Goal: Transaction & Acquisition: Purchase product/service

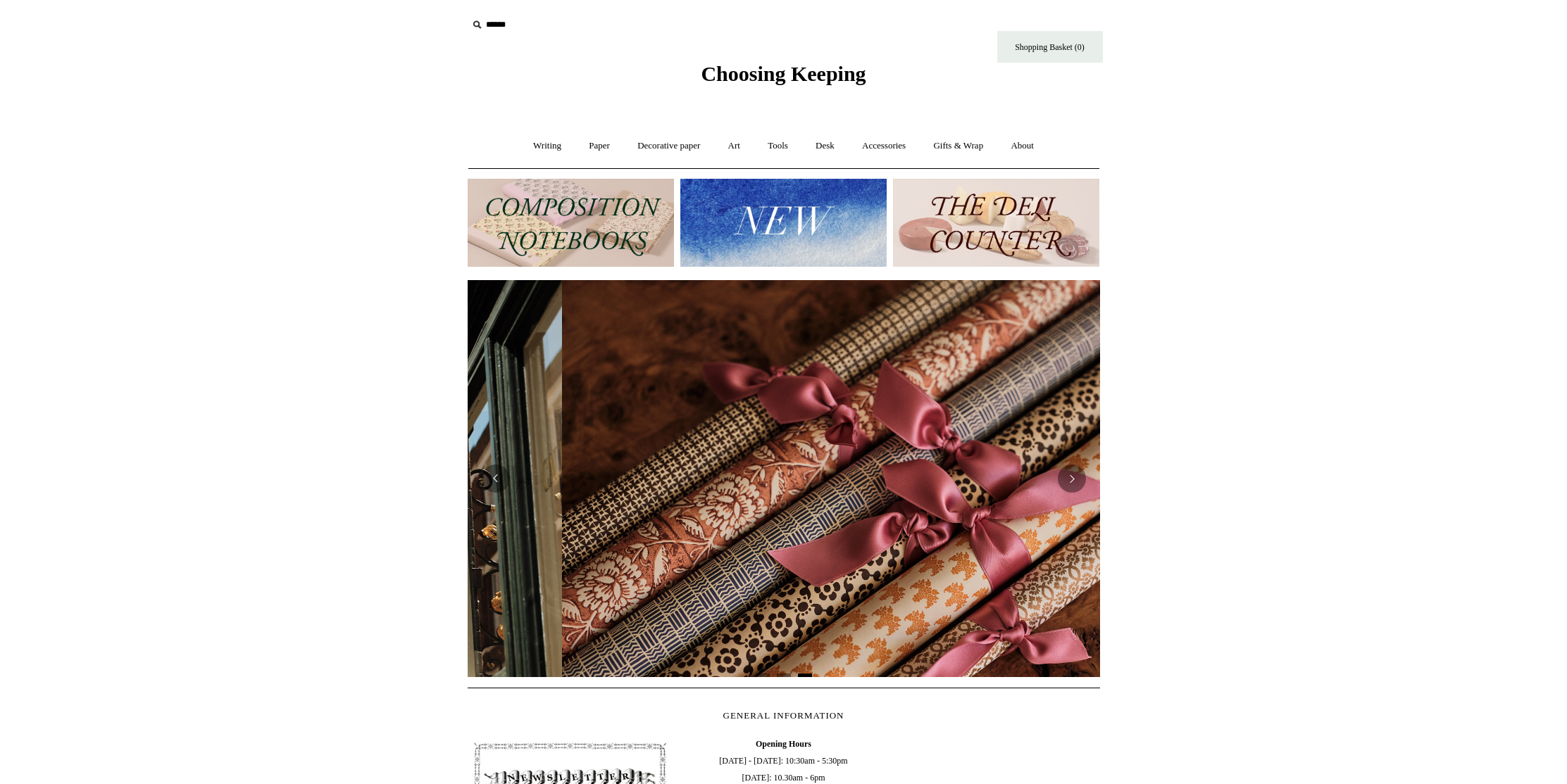
scroll to position [0, 1265]
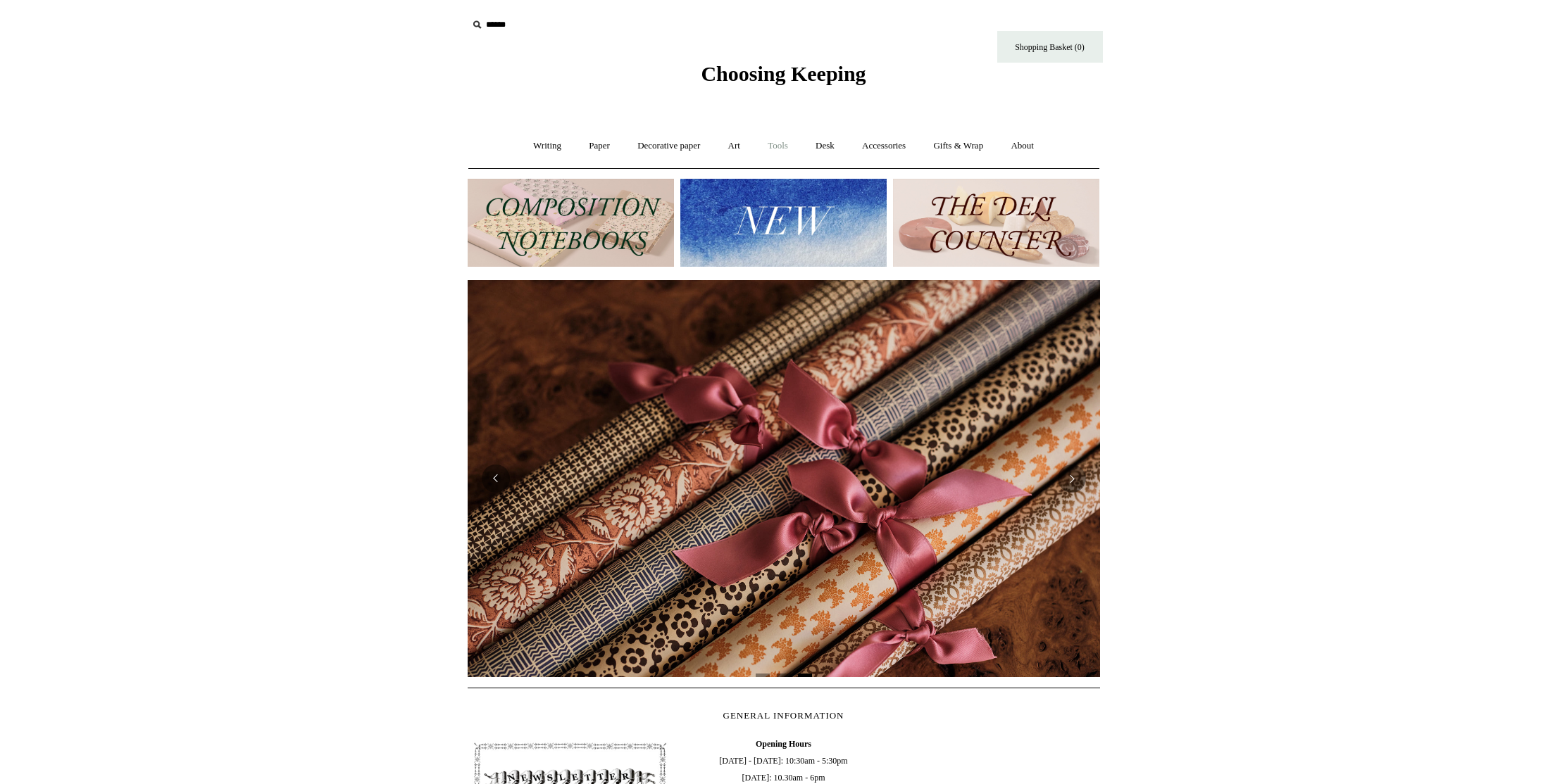
click at [777, 142] on link "Tools +" at bounding box center [778, 146] width 46 height 37
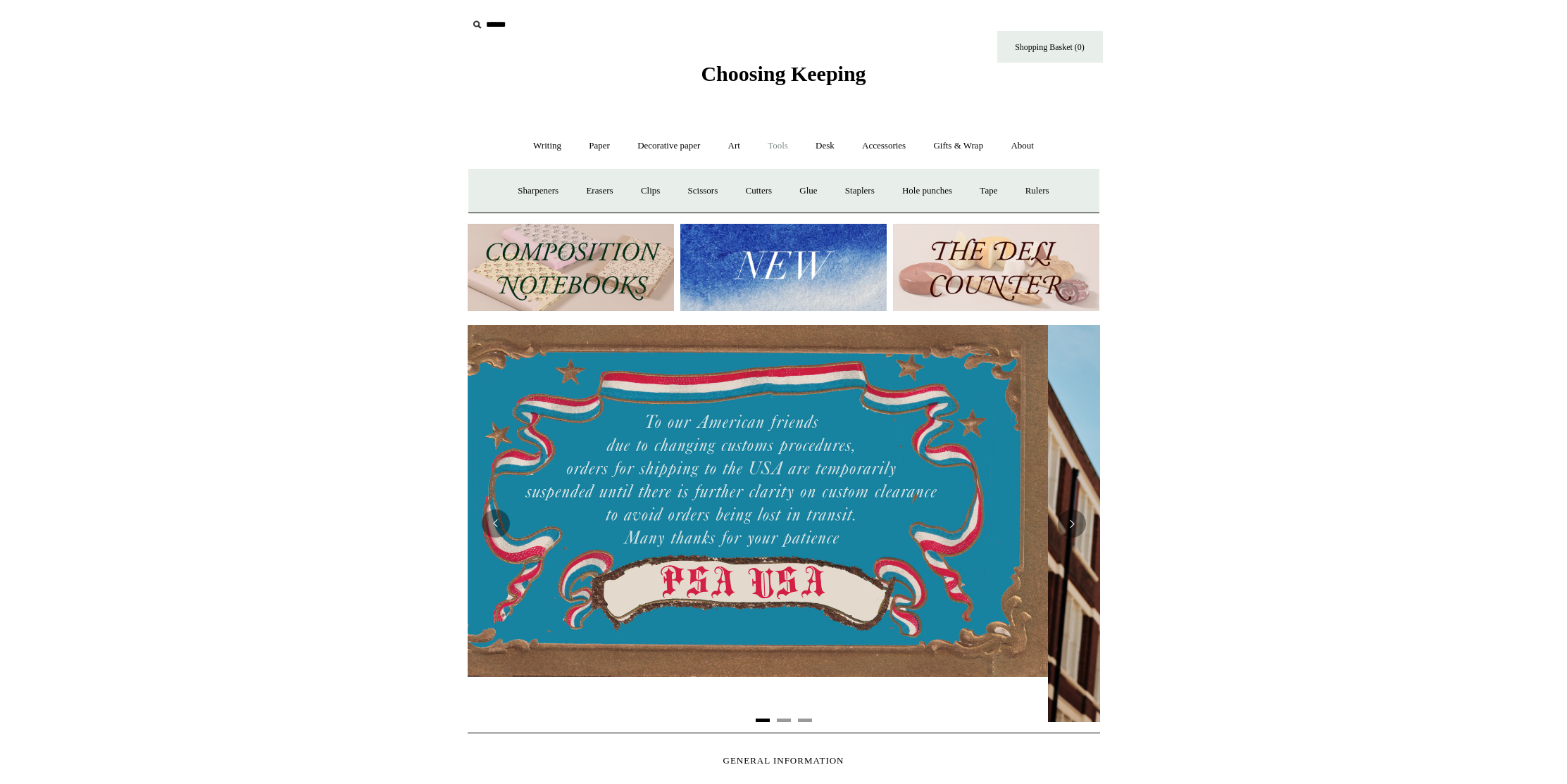
scroll to position [0, 0]
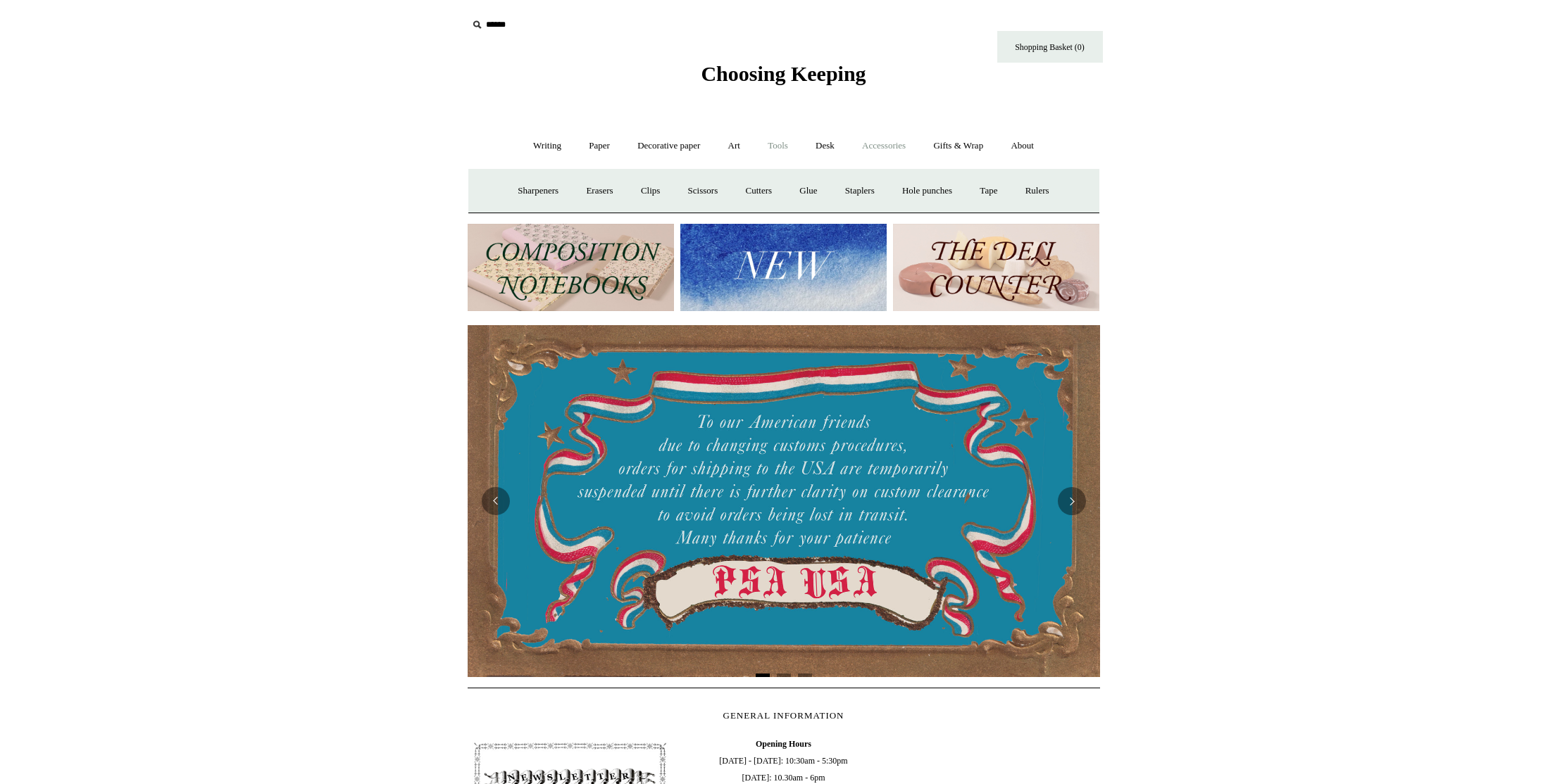
click at [868, 145] on link "Accessories +" at bounding box center [884, 146] width 69 height 37
click at [868, 145] on link "Accessories -" at bounding box center [884, 146] width 69 height 37
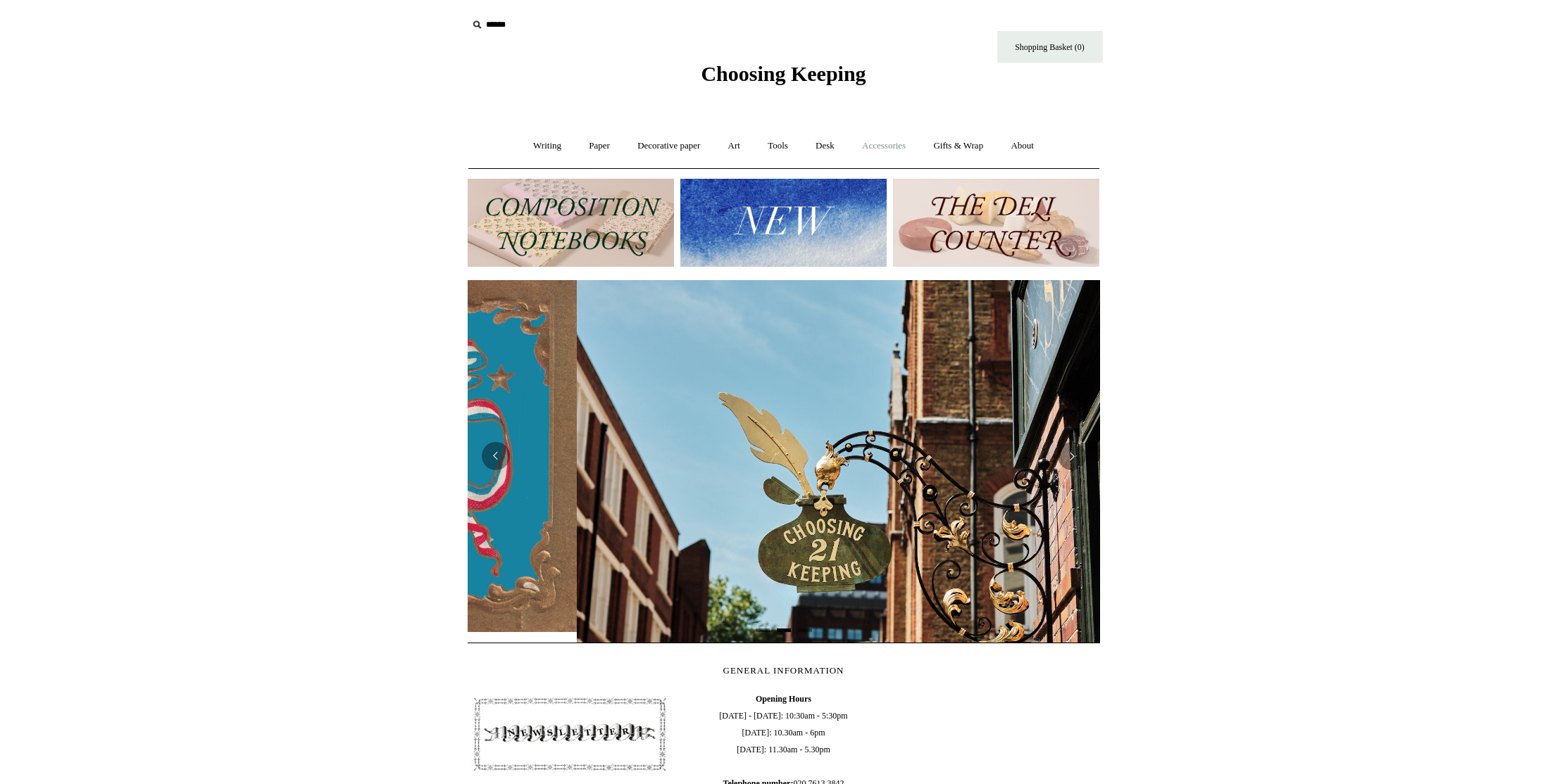
scroll to position [0, 633]
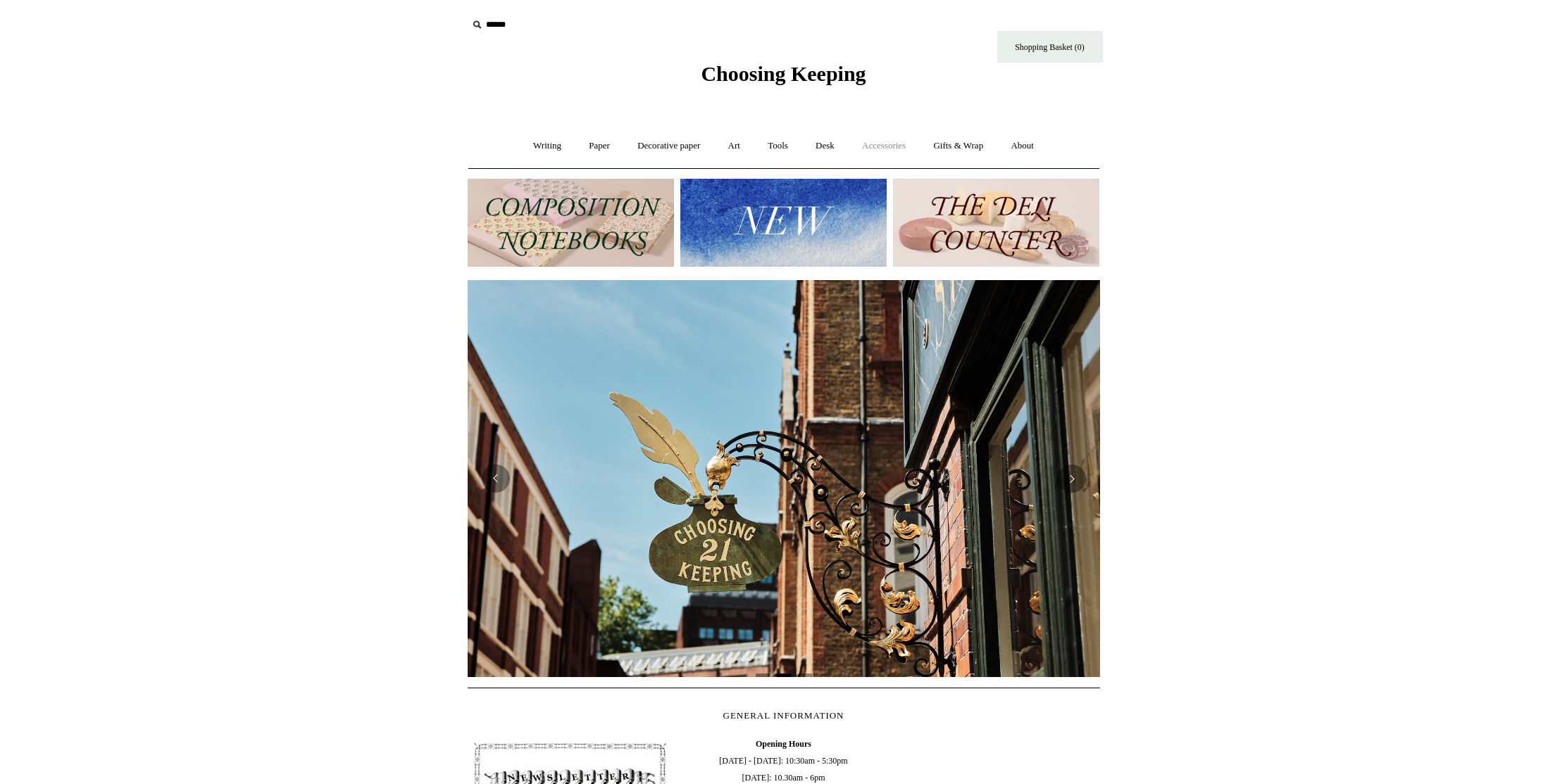
click at [895, 146] on link "Accessories +" at bounding box center [884, 146] width 69 height 37
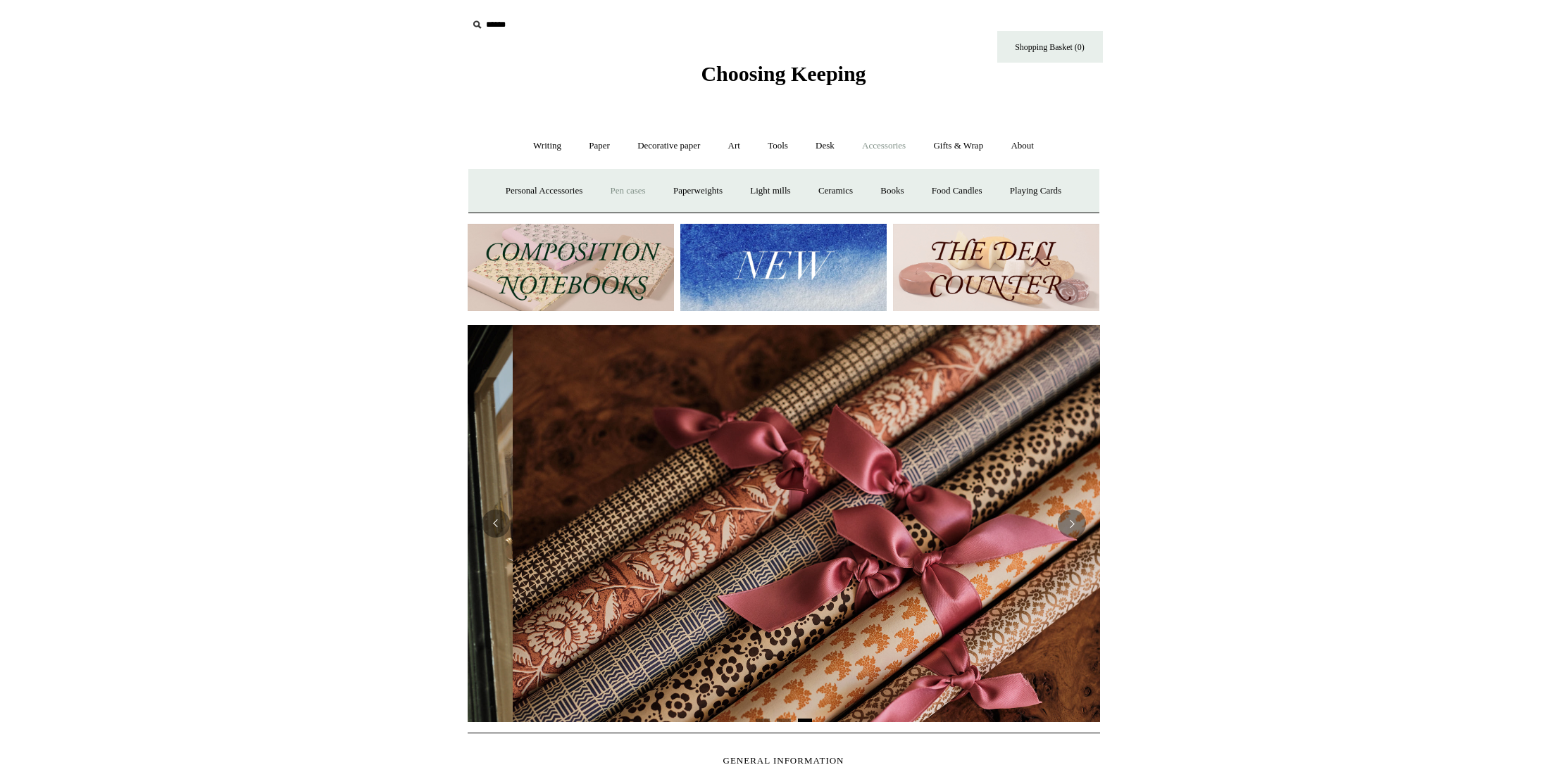
click at [631, 193] on link "Pen cases" at bounding box center [628, 191] width 61 height 37
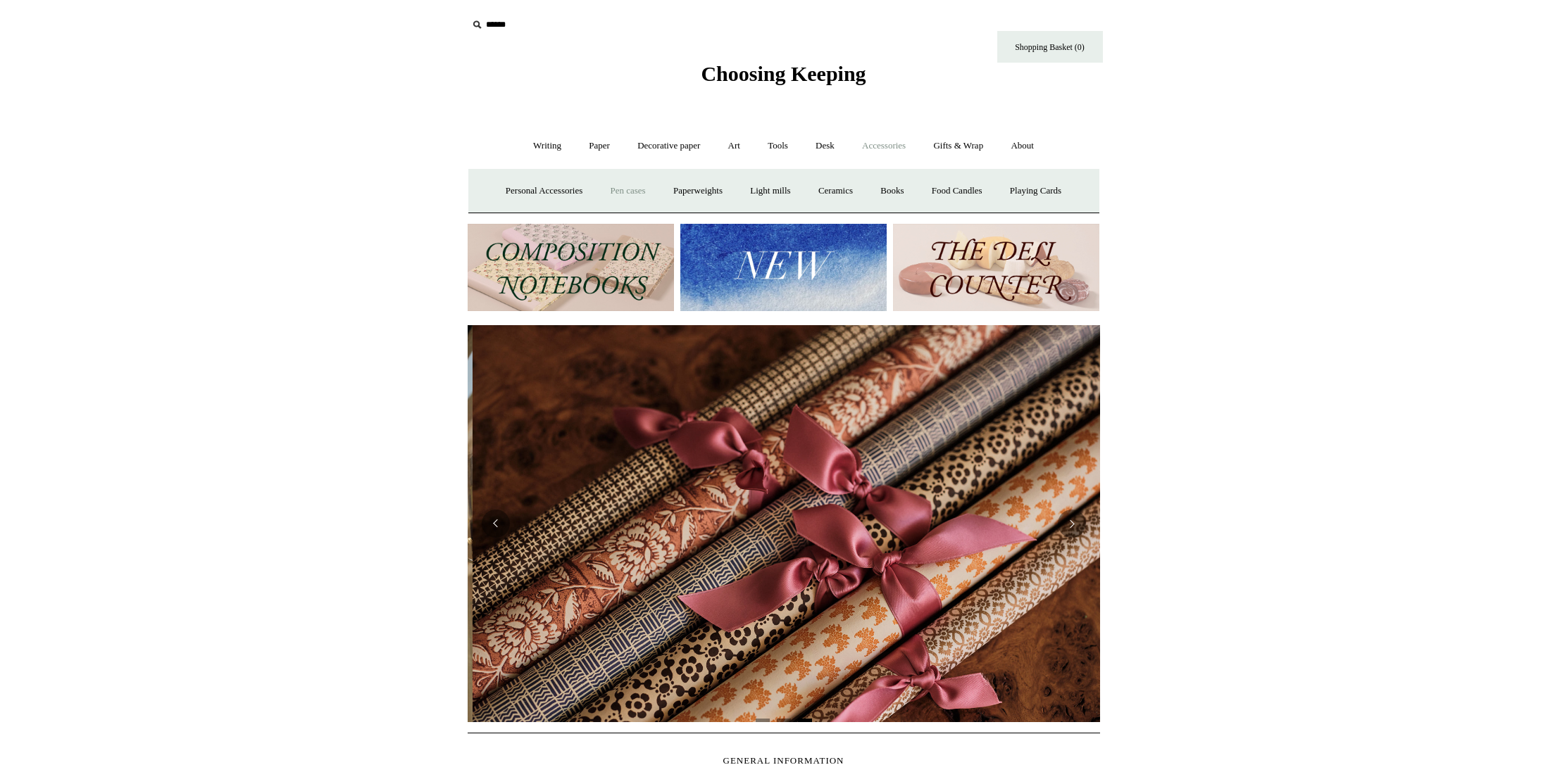
scroll to position [0, 1265]
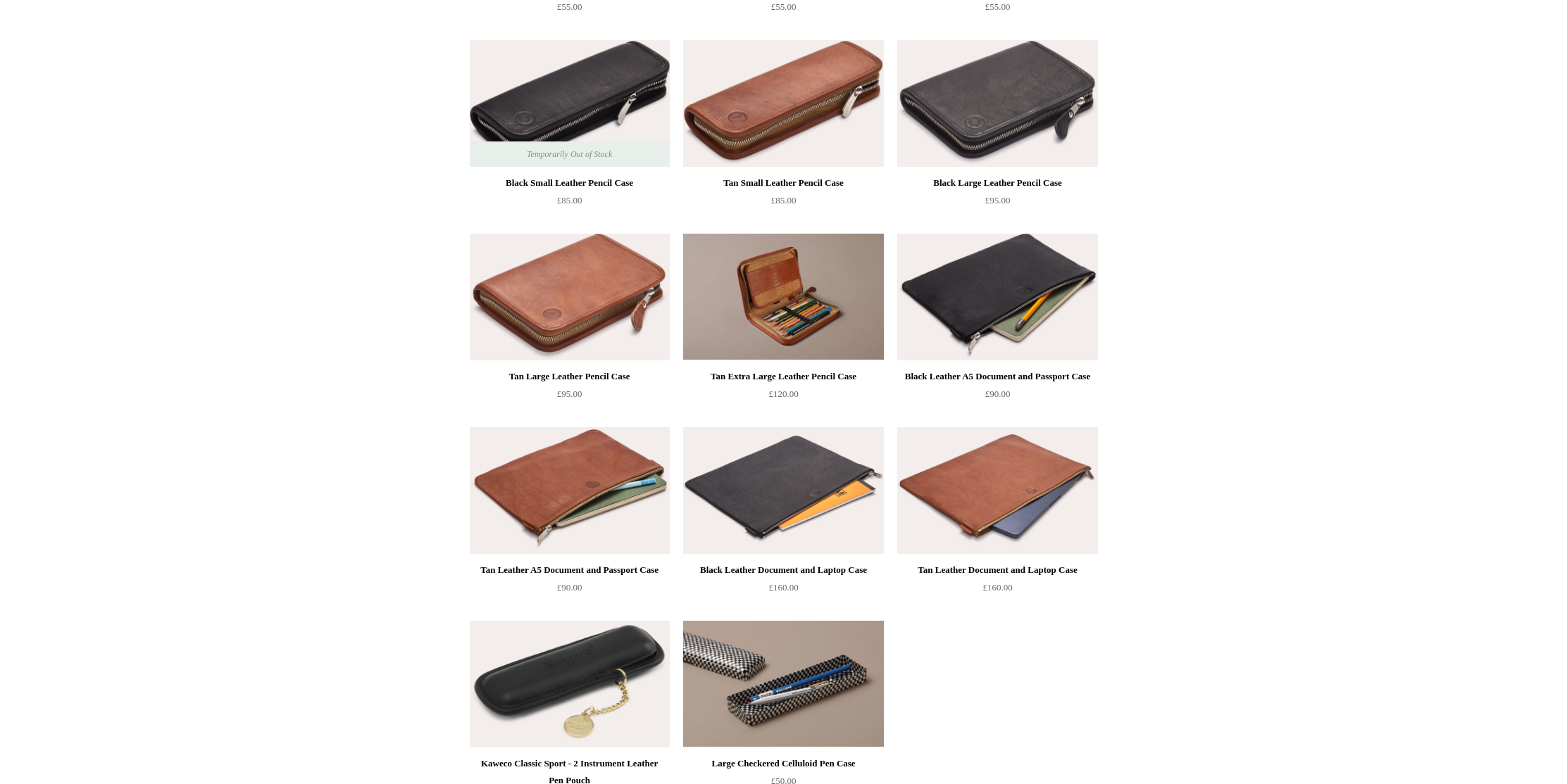
scroll to position [1369, 0]
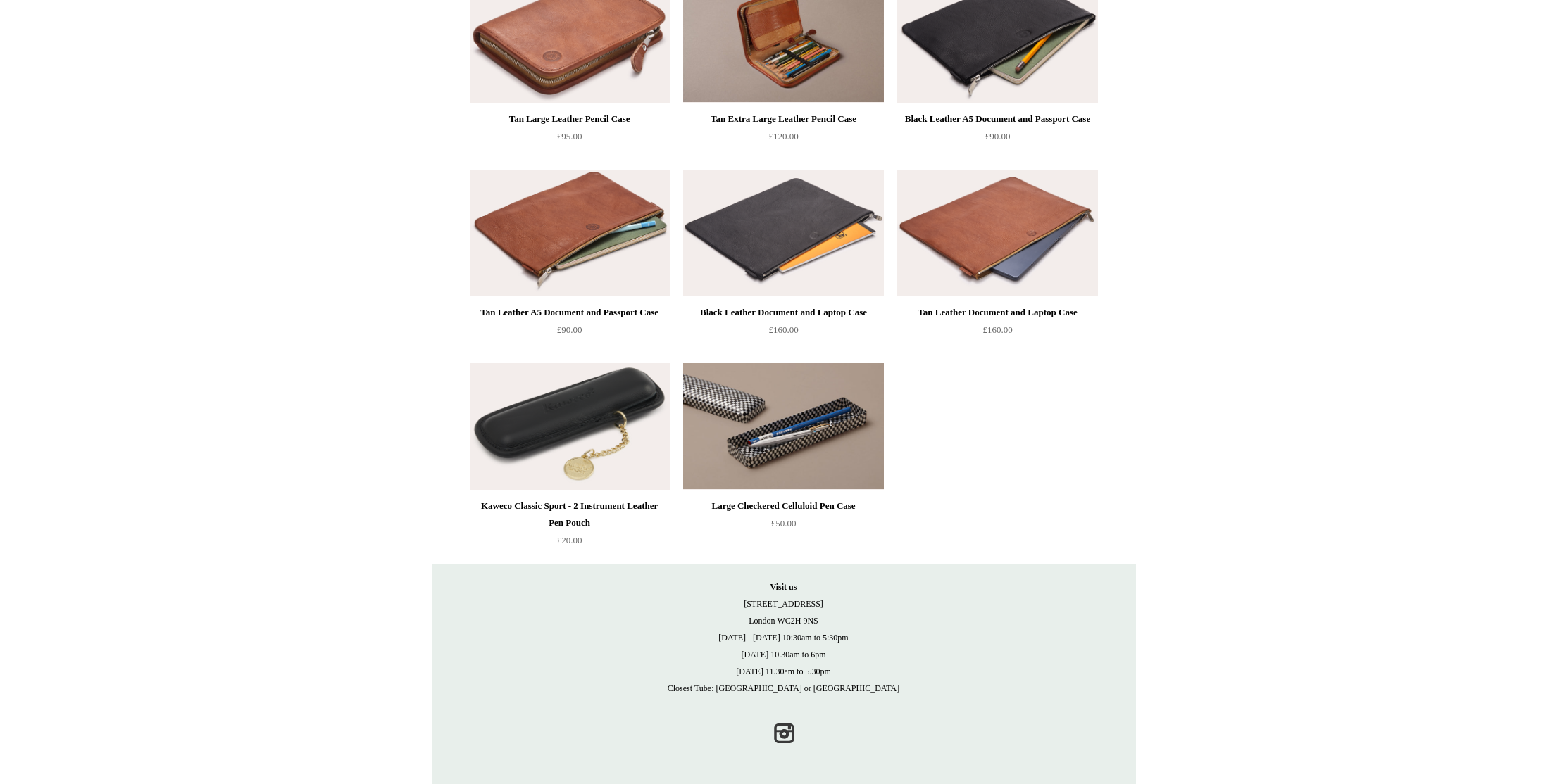
click at [792, 440] on img at bounding box center [783, 427] width 200 height 127
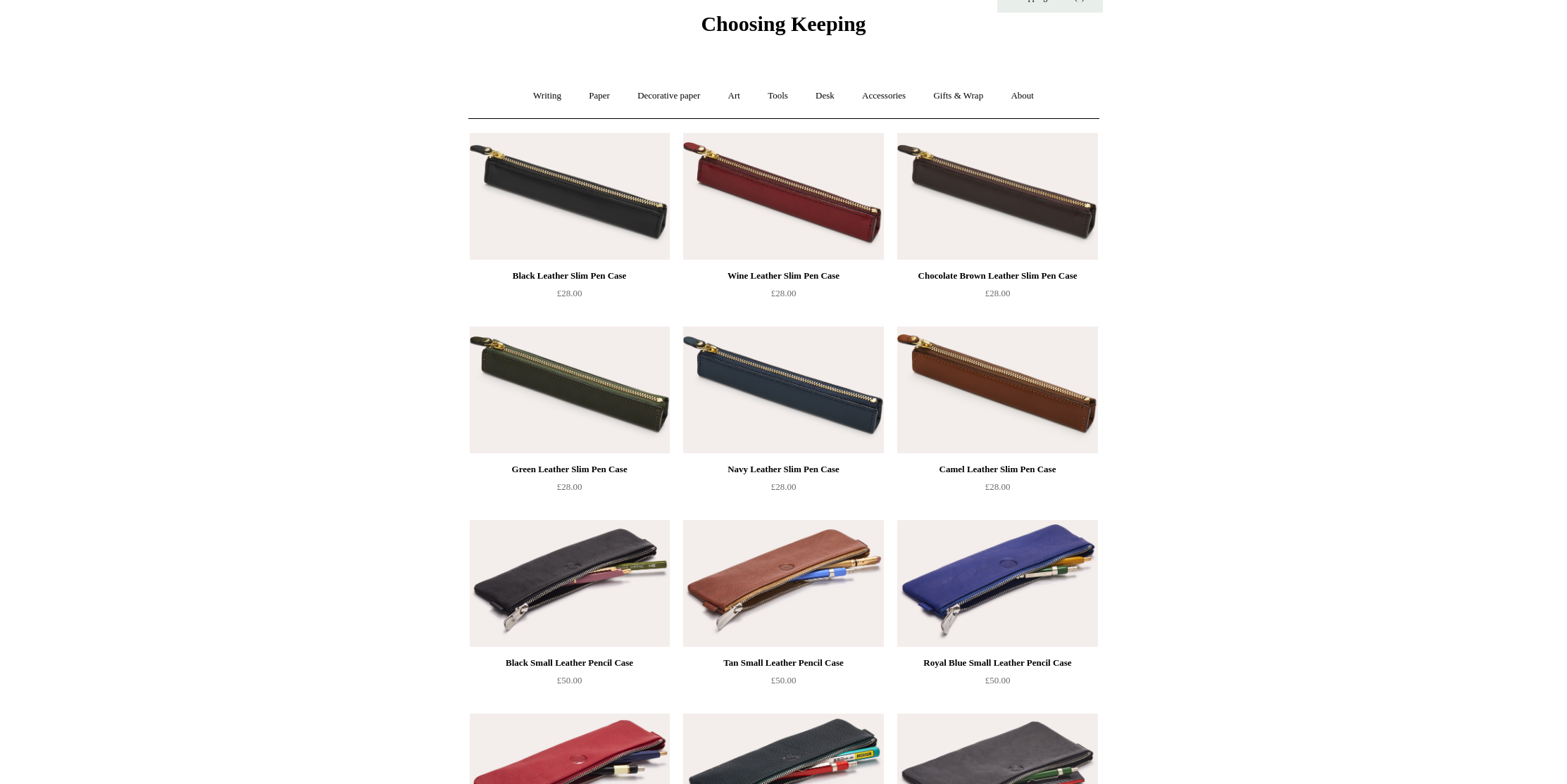
scroll to position [0, 0]
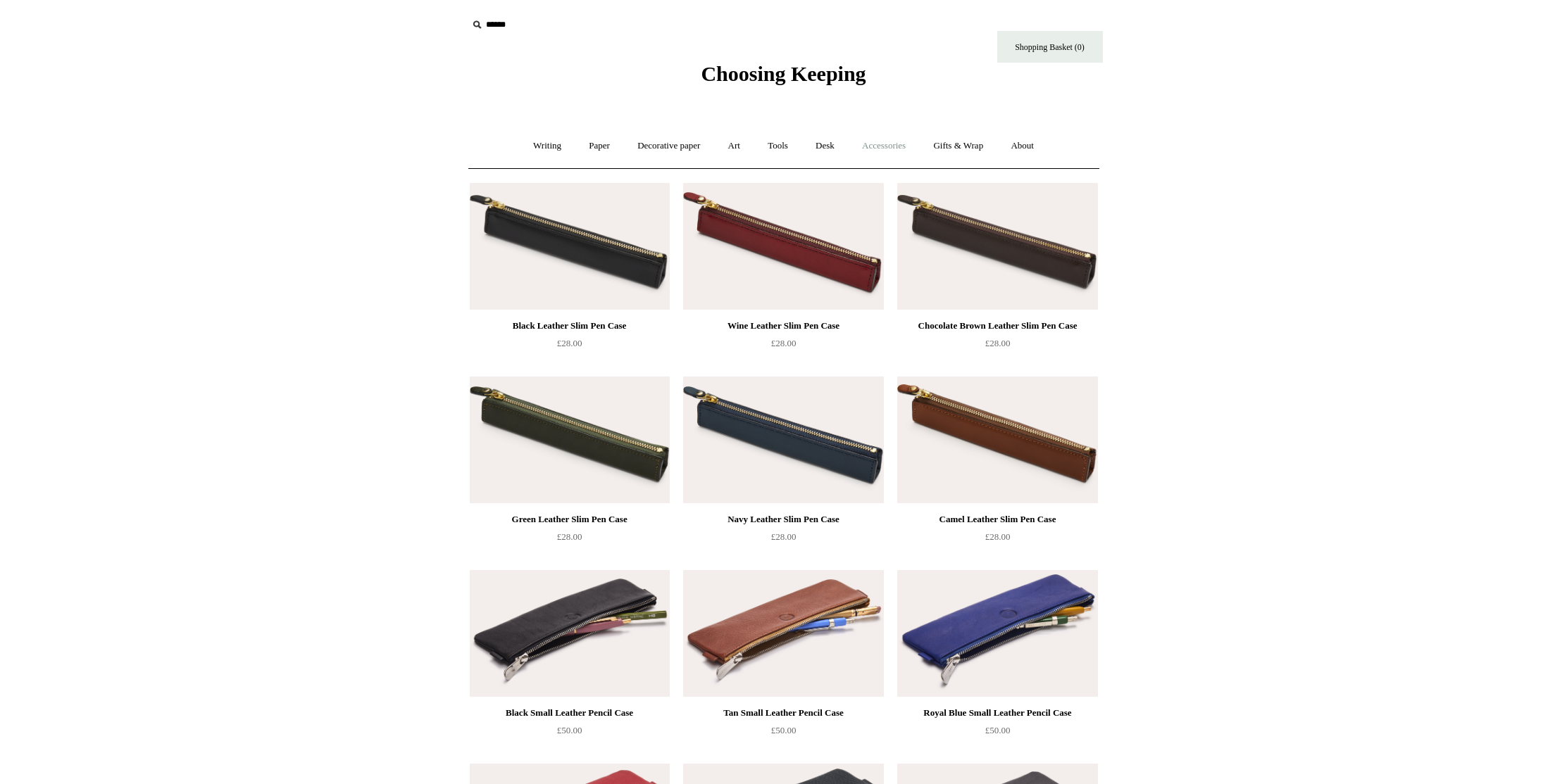
click at [868, 147] on link "Accessories +" at bounding box center [884, 146] width 69 height 37
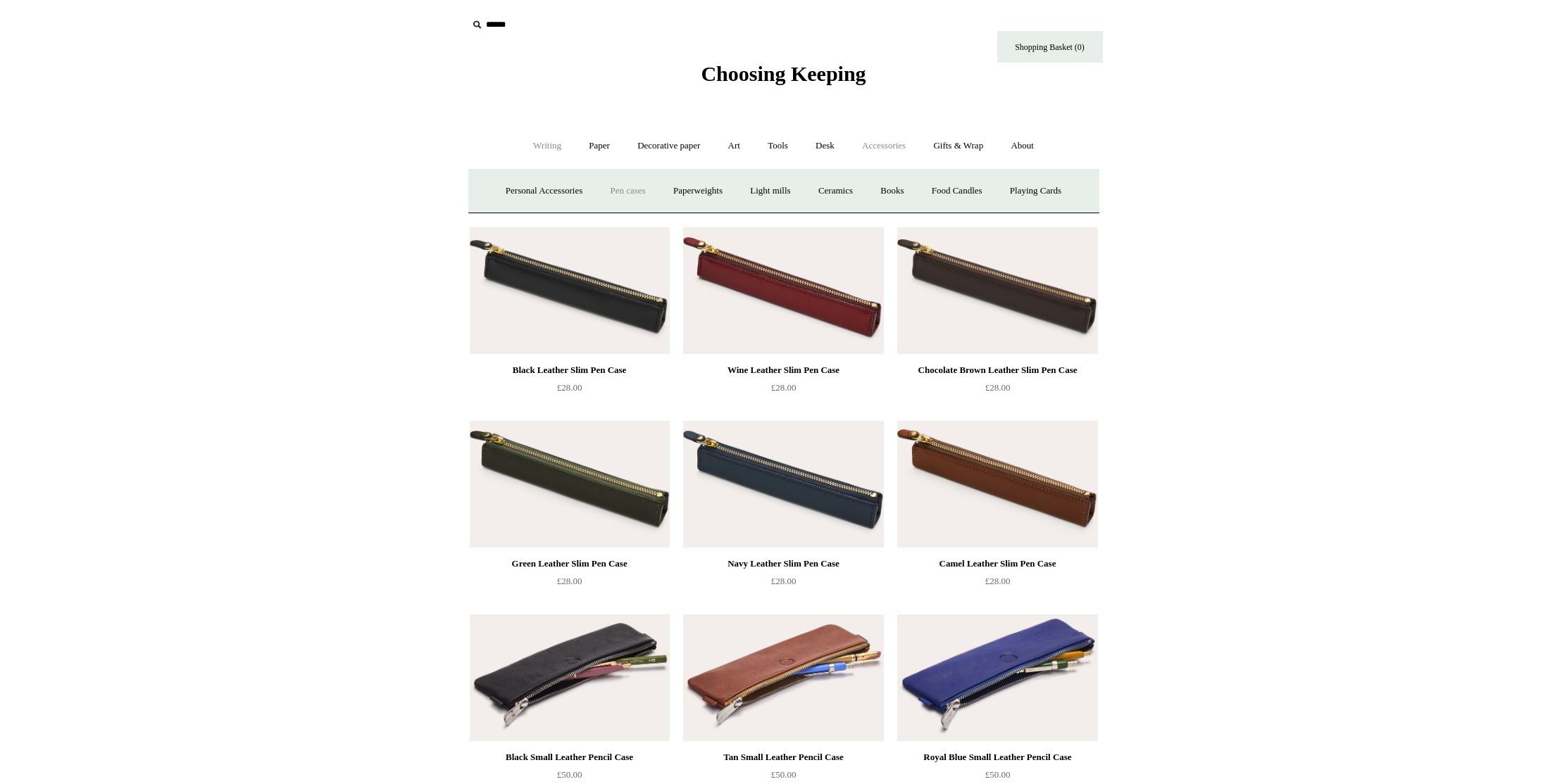
click at [543, 148] on link "Writing +" at bounding box center [547, 146] width 54 height 37
click at [537, 146] on link "Writing -" at bounding box center [547, 146] width 54 height 37
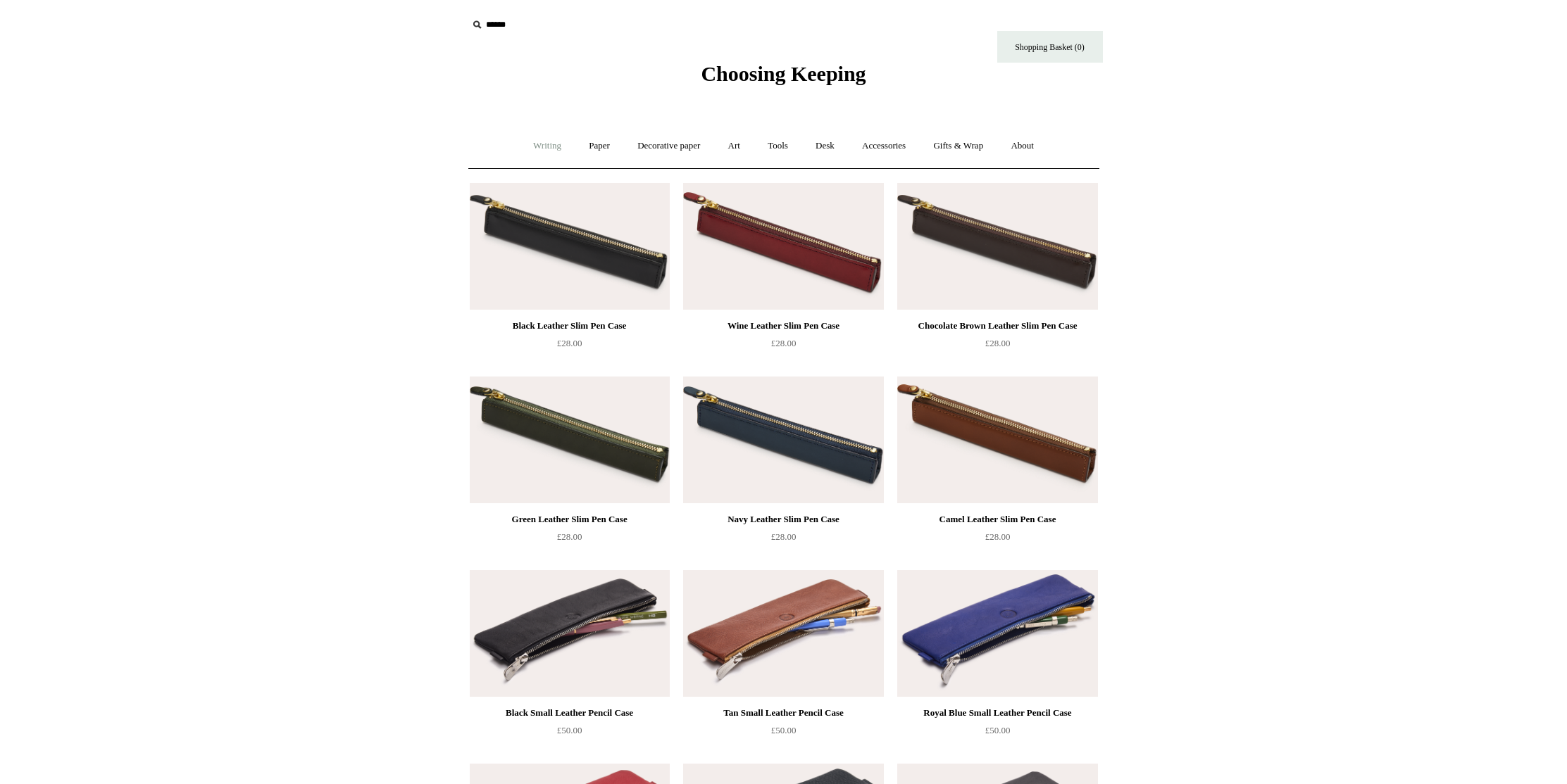
click at [537, 146] on link "Writing +" at bounding box center [547, 146] width 54 height 37
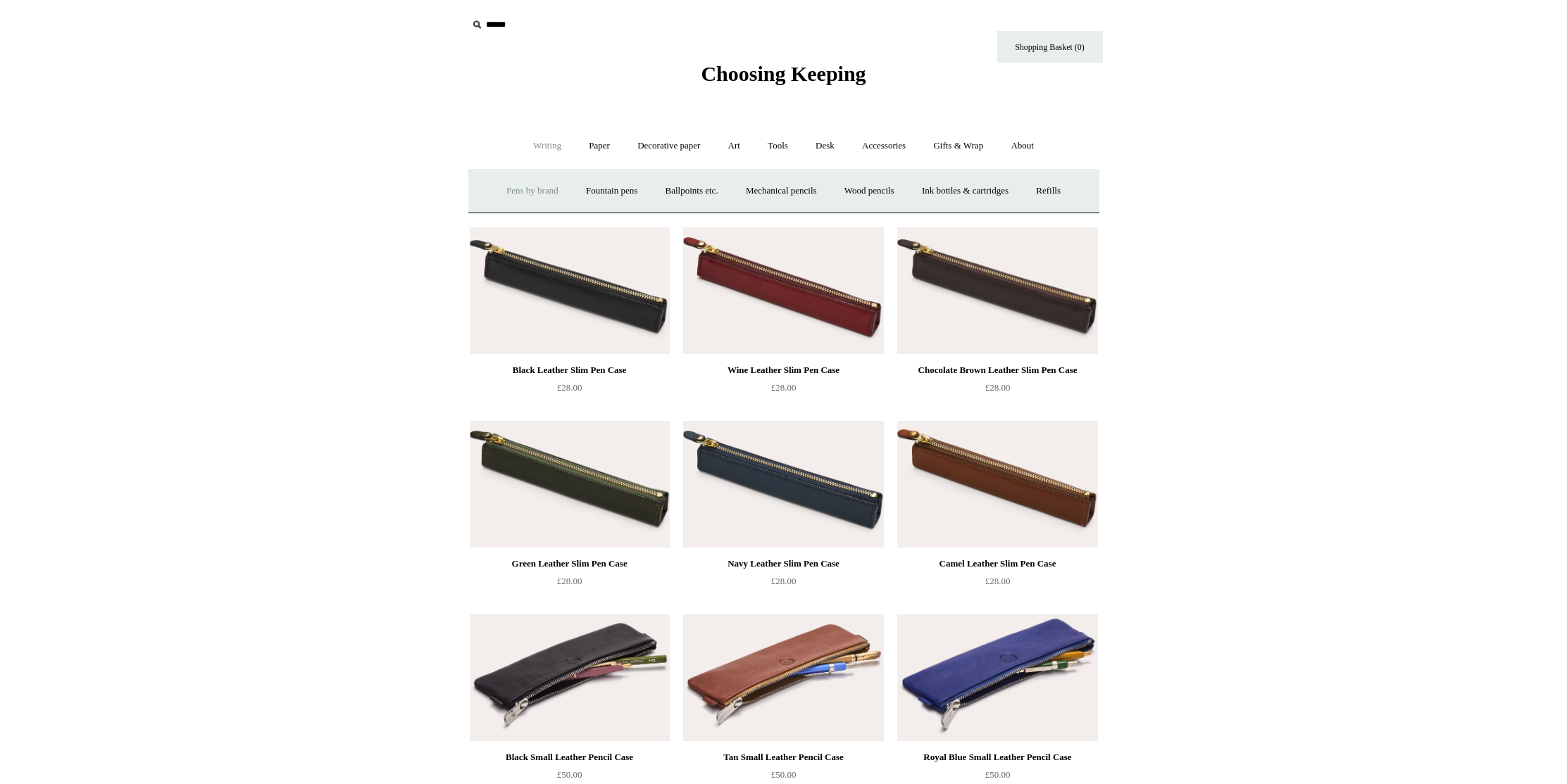
click at [525, 189] on link "Pens by brand +" at bounding box center [532, 191] width 77 height 37
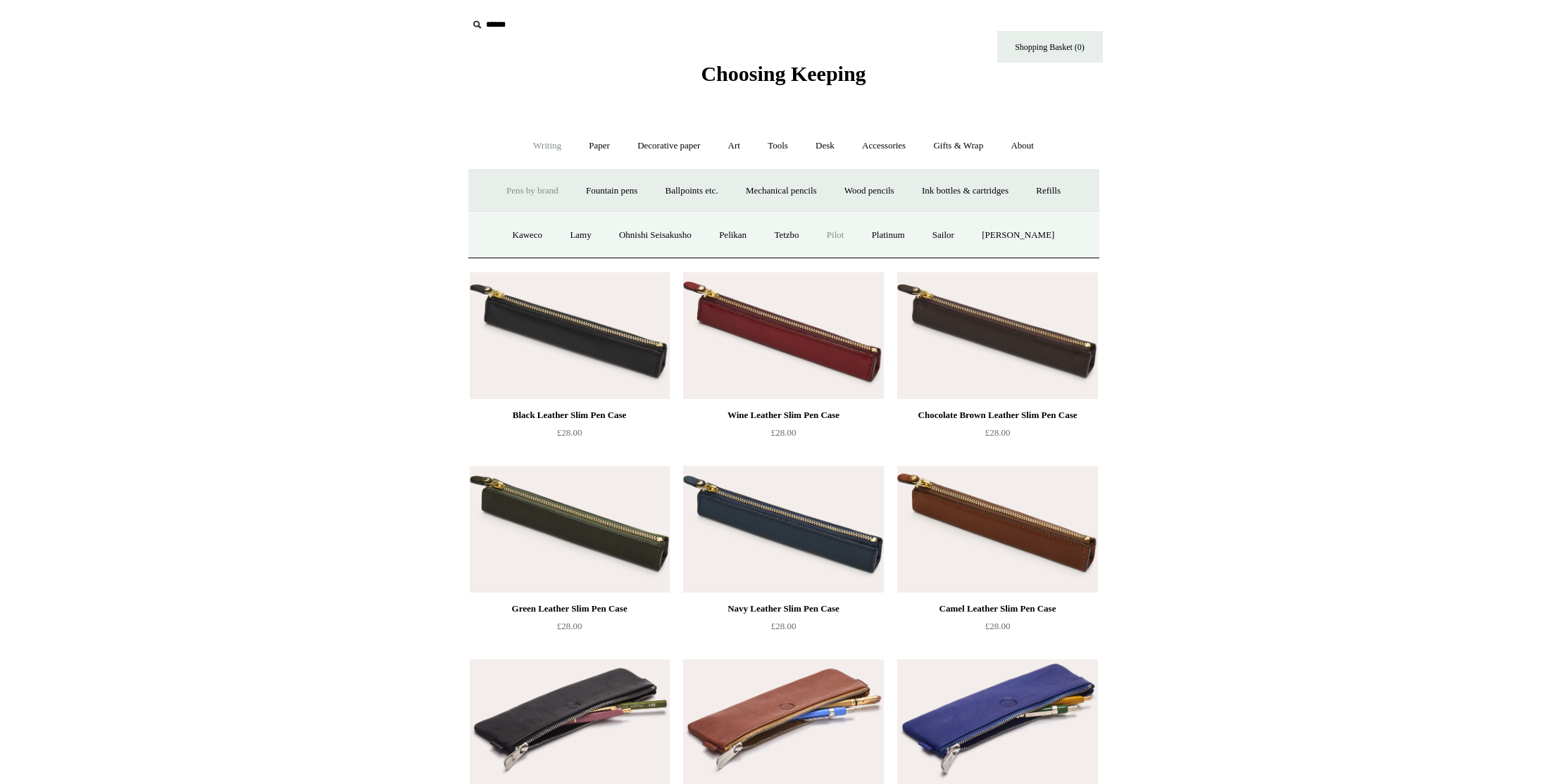
click at [842, 233] on link "Pilot" at bounding box center [836, 235] width 43 height 37
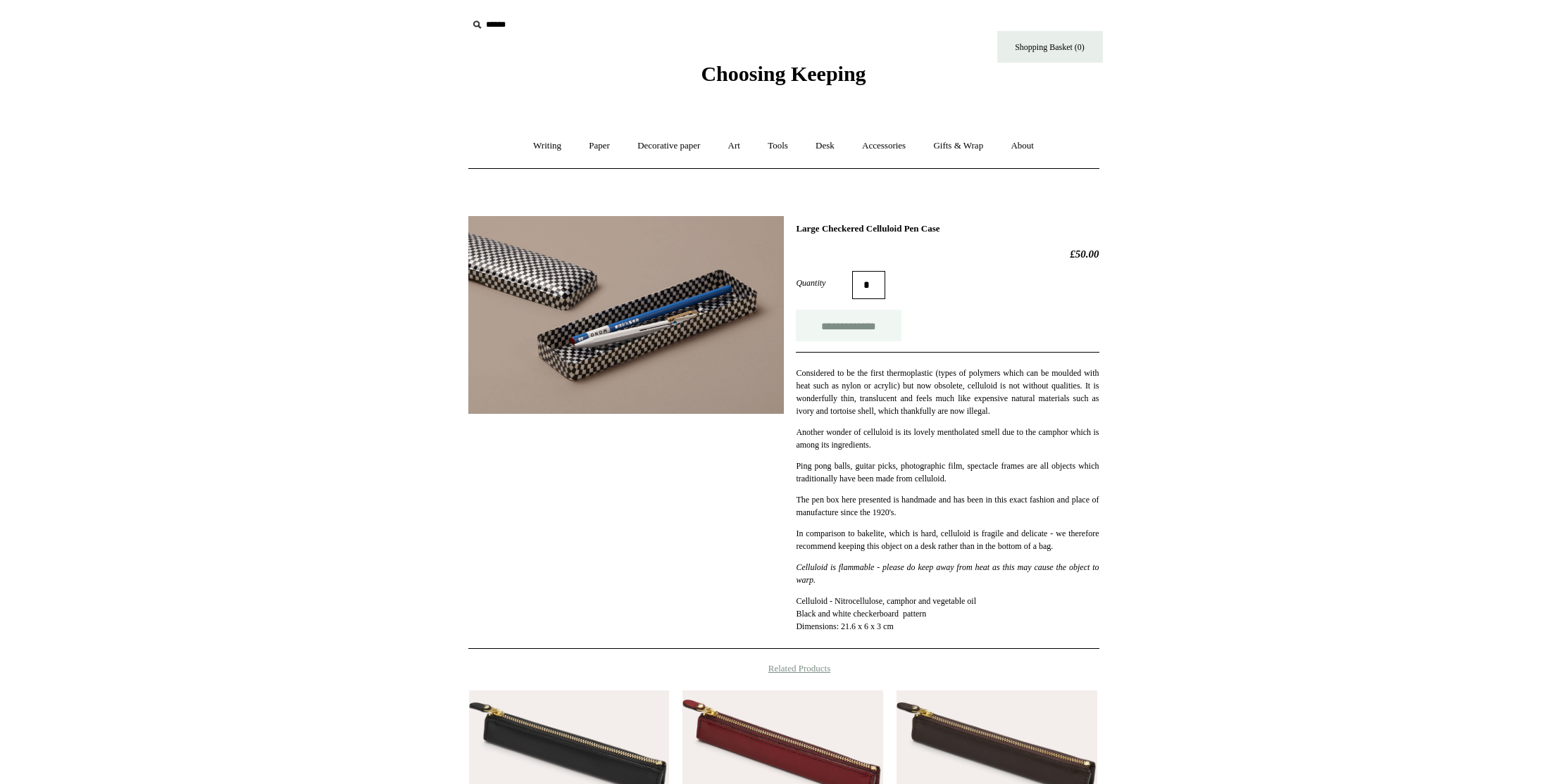
click at [818, 330] on input "**********" at bounding box center [849, 325] width 106 height 31
type input "**********"
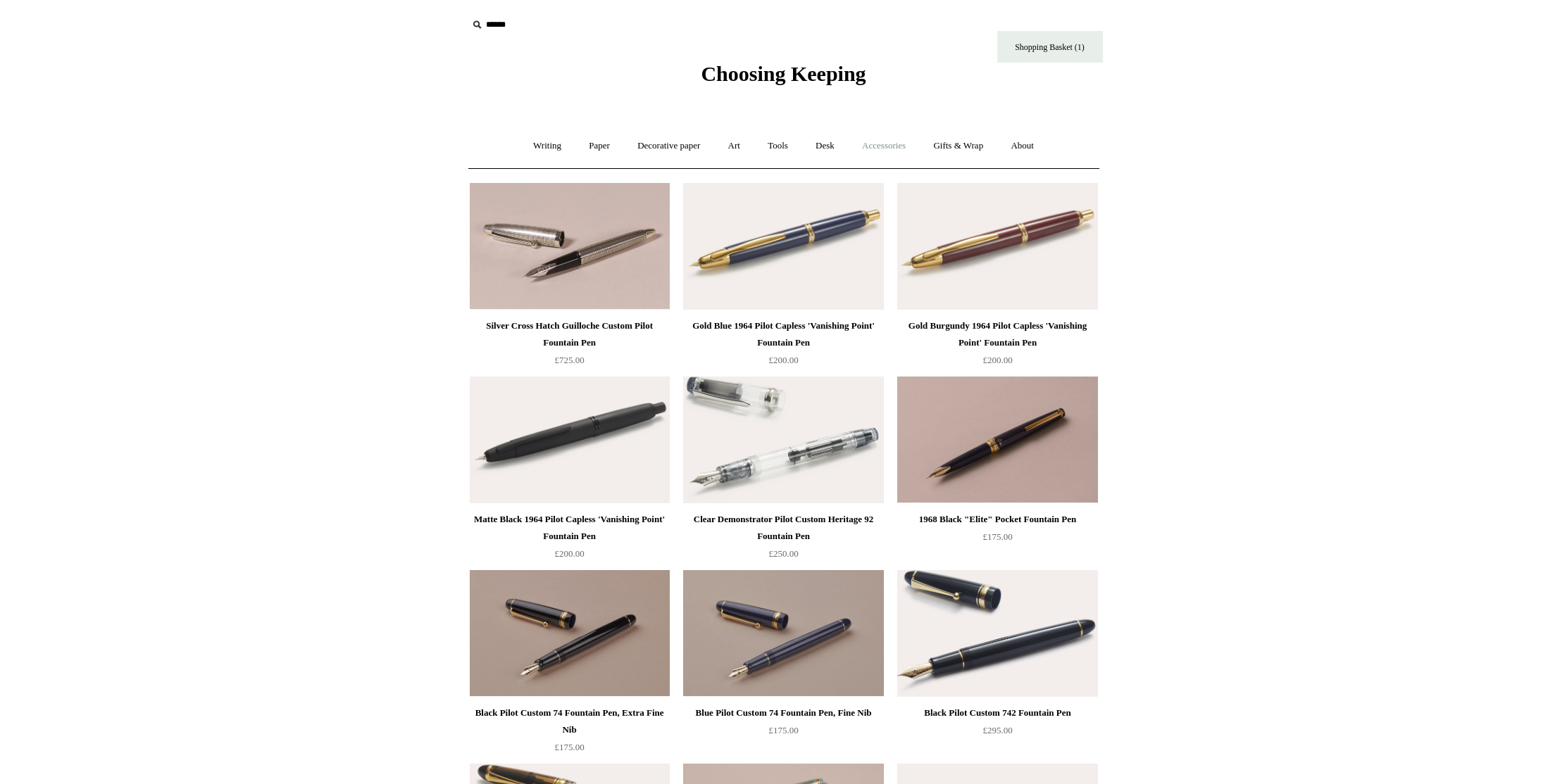
click at [879, 148] on link "Accessories +" at bounding box center [884, 146] width 69 height 37
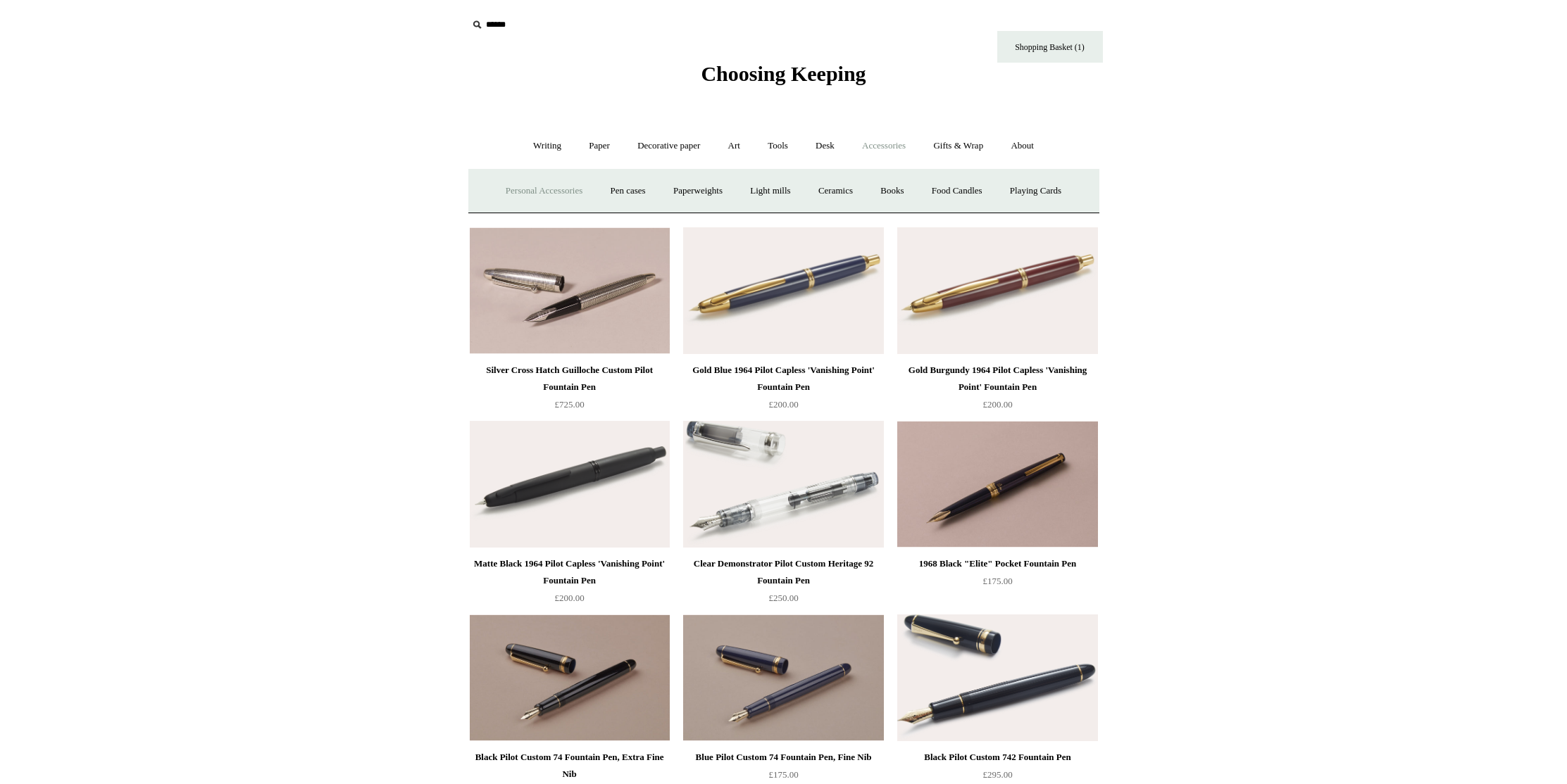
click at [536, 188] on link "Personal Accessories +" at bounding box center [544, 191] width 103 height 37
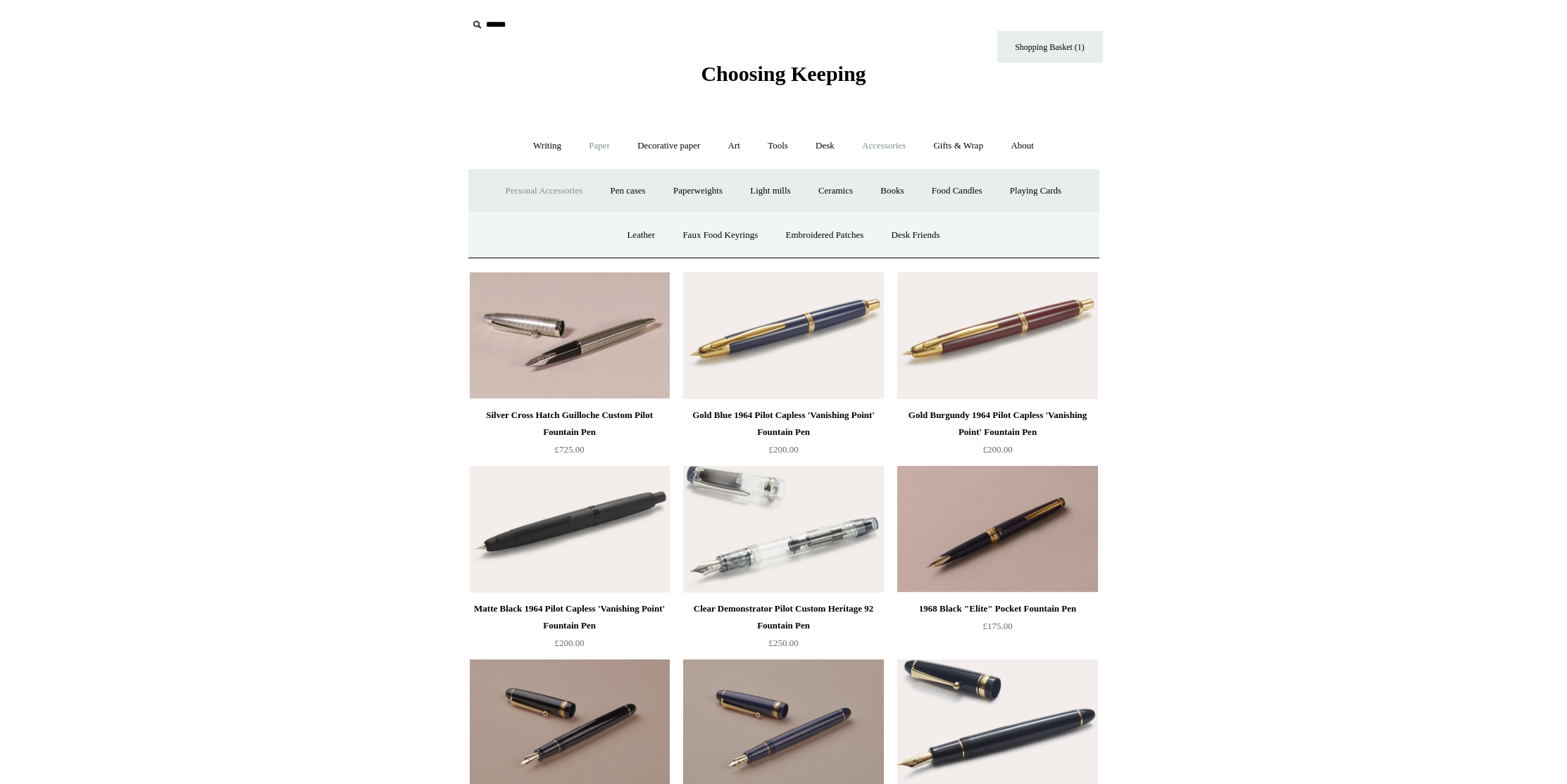
click at [599, 147] on link "Paper +" at bounding box center [600, 146] width 47 height 37
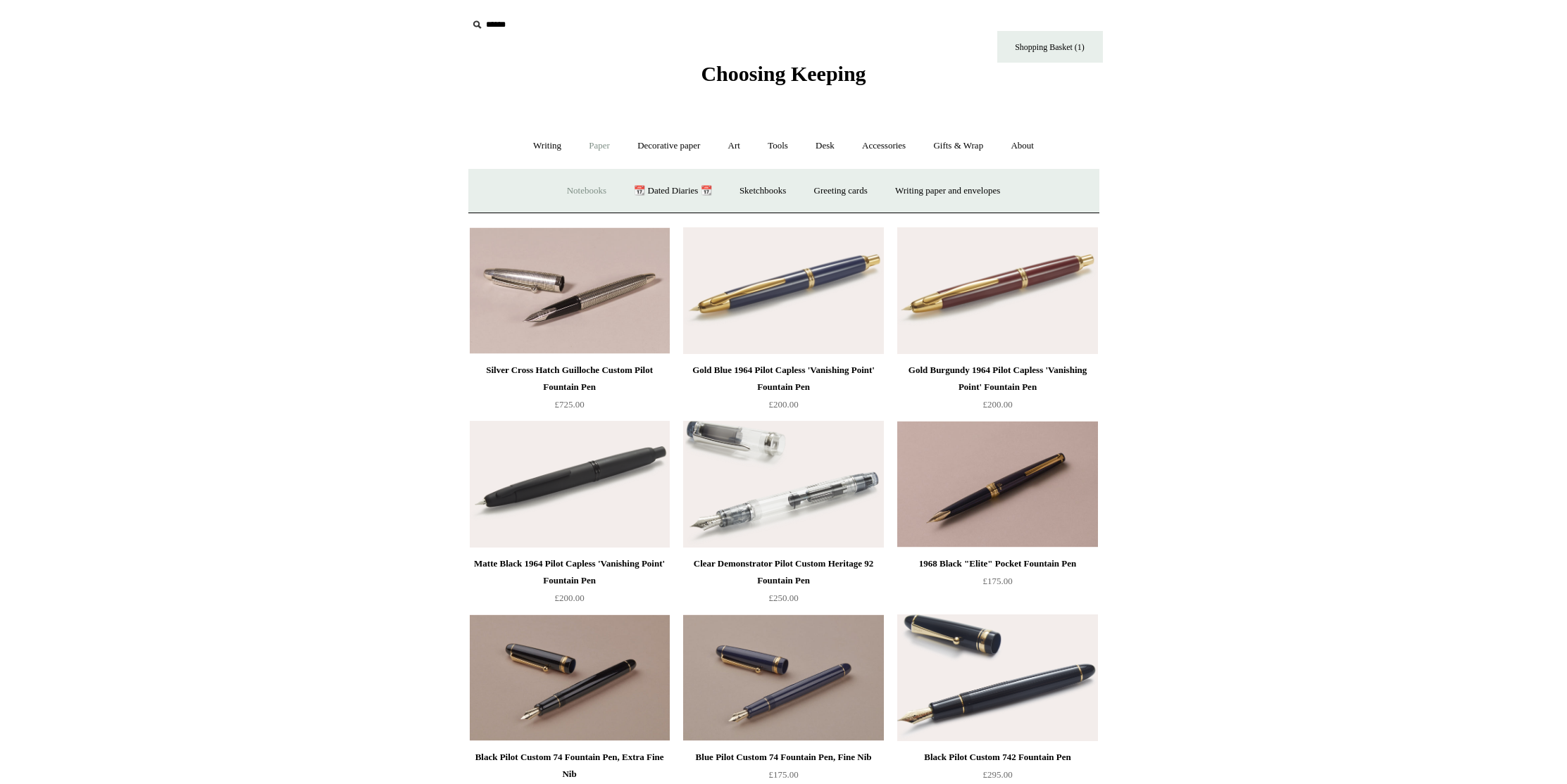
click at [575, 186] on link "Notebooks +" at bounding box center [587, 191] width 64 height 37
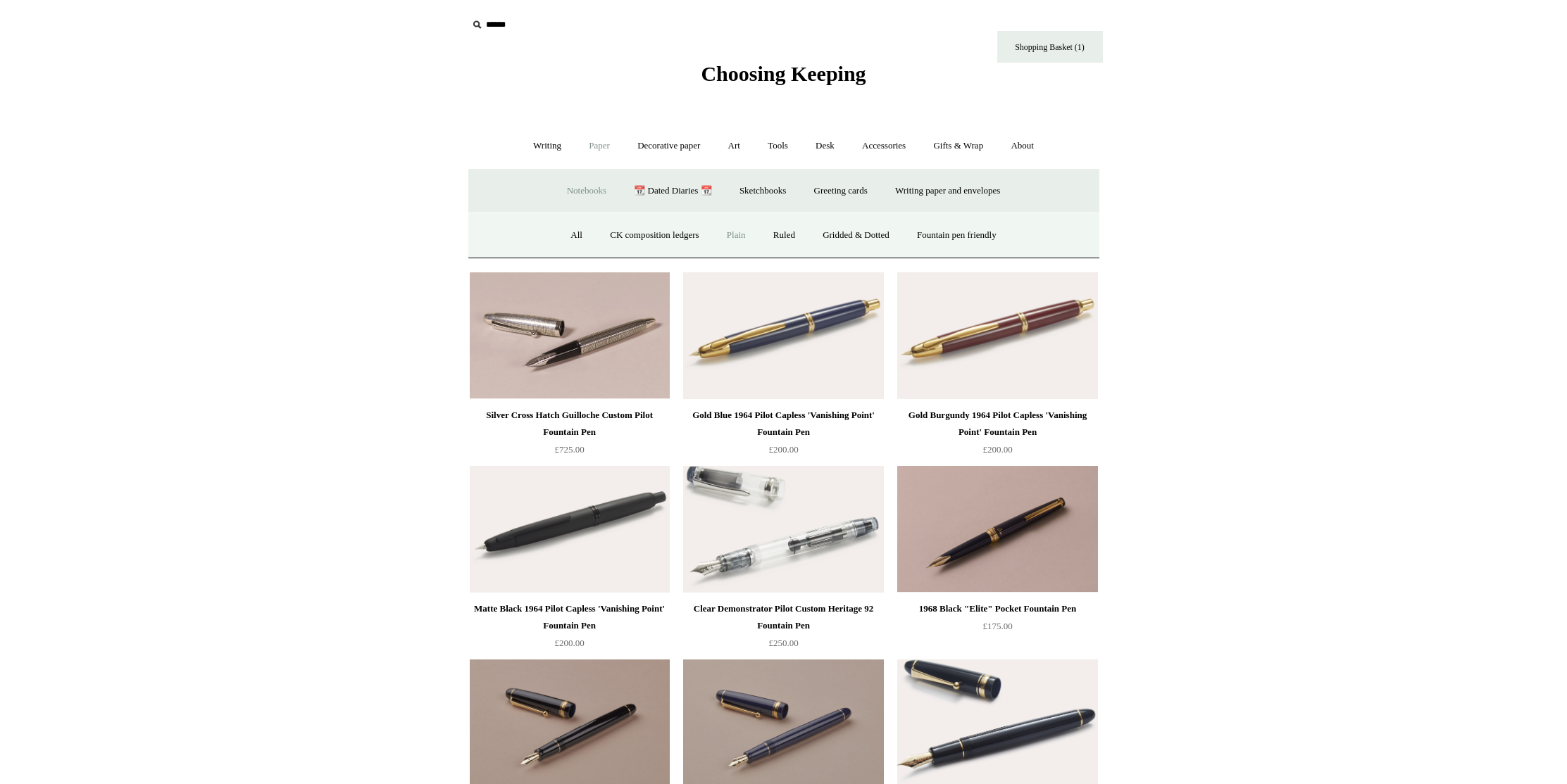
click at [730, 235] on link "Plain" at bounding box center [736, 235] width 44 height 37
